Goal: Task Accomplishment & Management: Manage account settings

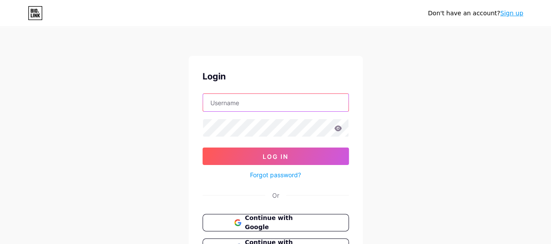
type input "sociolla"
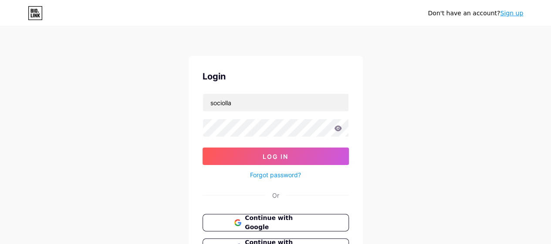
click at [338, 128] on icon at bounding box center [337, 128] width 7 height 6
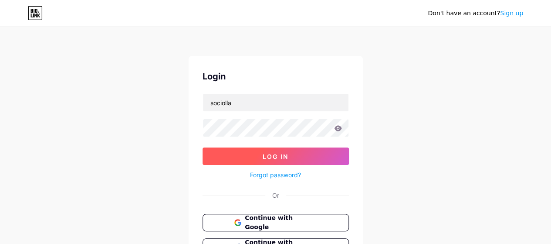
click at [222, 150] on button "Log In" at bounding box center [276, 155] width 146 height 17
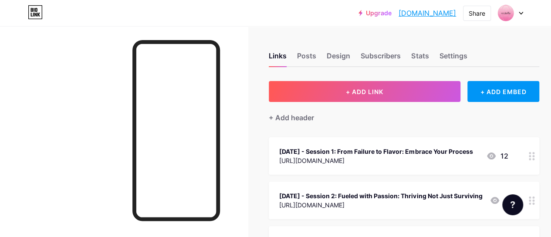
click at [516, 14] on div at bounding box center [510, 13] width 25 height 16
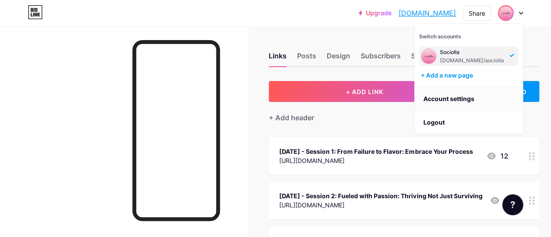
click at [478, 95] on link "Account settings" at bounding box center [469, 99] width 108 height 24
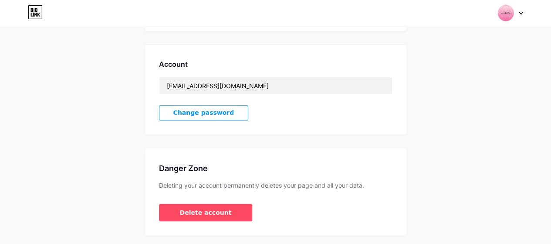
scroll to position [218, 0]
click at [218, 113] on span "Change password" at bounding box center [203, 111] width 61 height 7
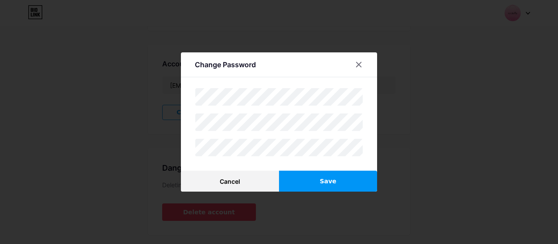
click at [362, 176] on button "Save" at bounding box center [328, 180] width 98 height 21
